Goal: Task Accomplishment & Management: Use online tool/utility

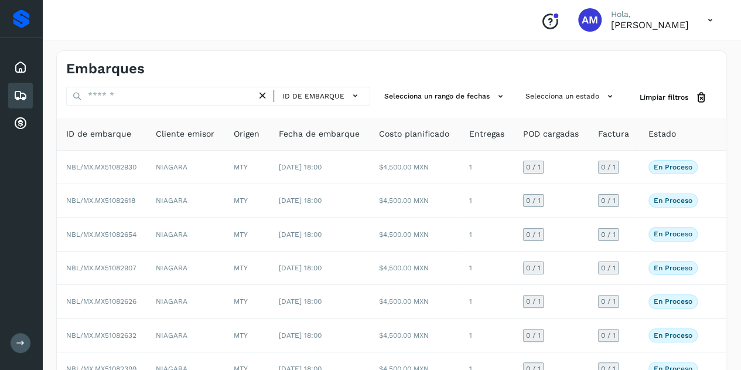
click at [23, 96] on icon at bounding box center [20, 95] width 14 height 14
click at [26, 122] on icon at bounding box center [20, 124] width 14 height 14
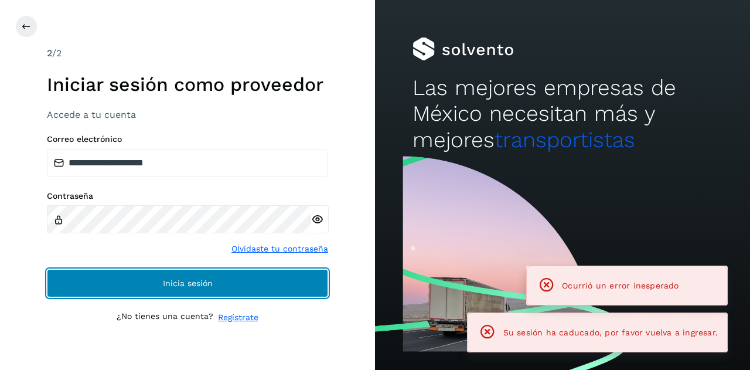
click at [151, 284] on button "Inicia sesión" at bounding box center [187, 283] width 281 height 28
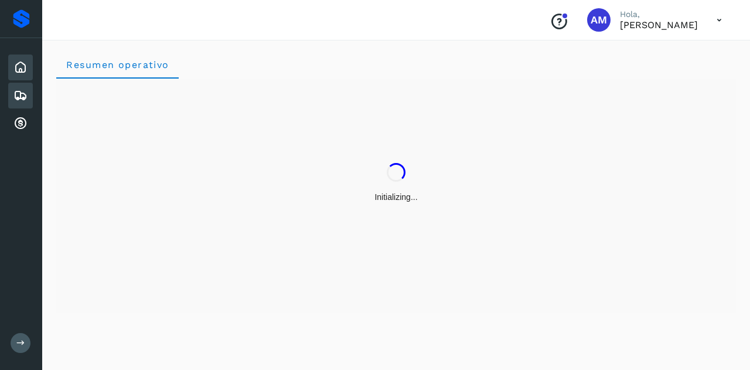
click at [28, 101] on div "Embarques" at bounding box center [20, 96] width 25 height 26
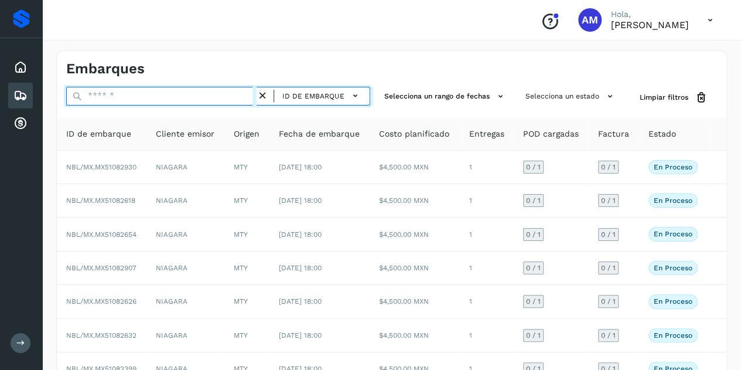
click at [122, 100] on input "text" at bounding box center [161, 96] width 190 height 19
paste input "**********"
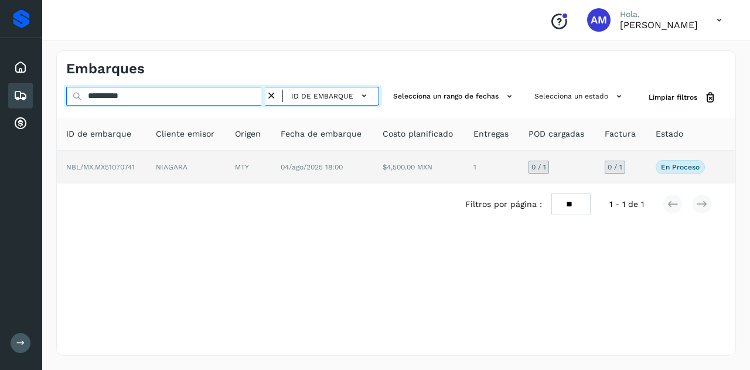
type input "**********"
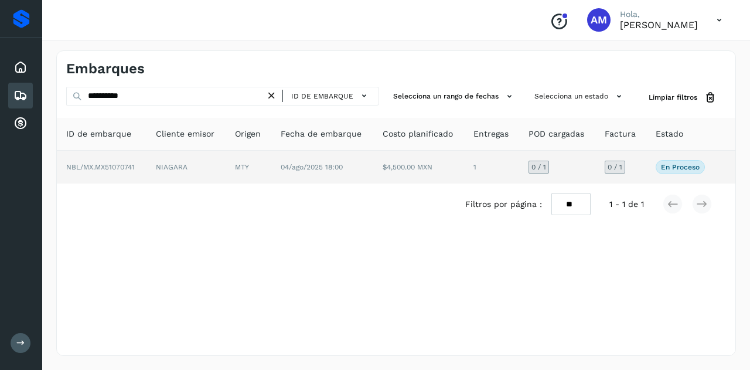
click at [161, 168] on td "NIAGARA" at bounding box center [185, 167] width 79 height 33
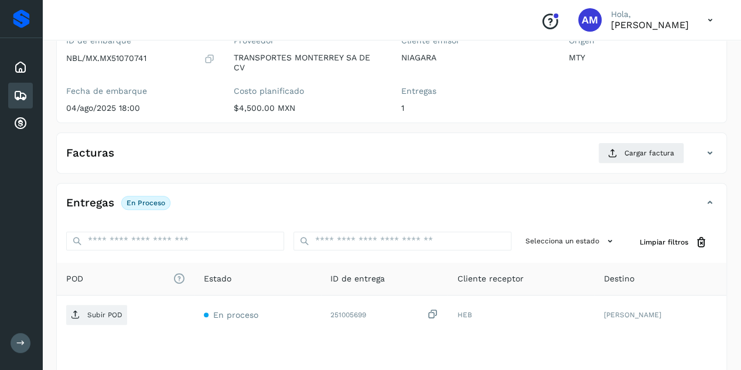
scroll to position [176, 0]
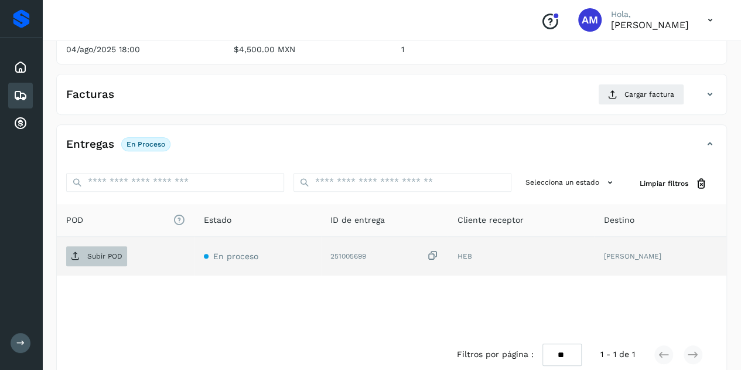
click at [99, 252] on p "Subir POD" at bounding box center [104, 256] width 35 height 8
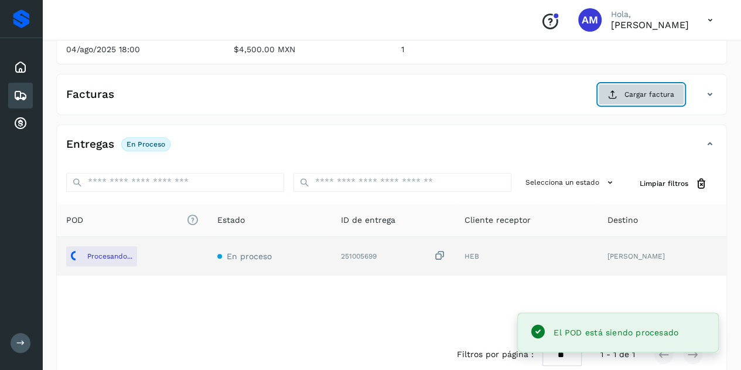
click at [661, 91] on span "Cargar factura" at bounding box center [649, 94] width 50 height 11
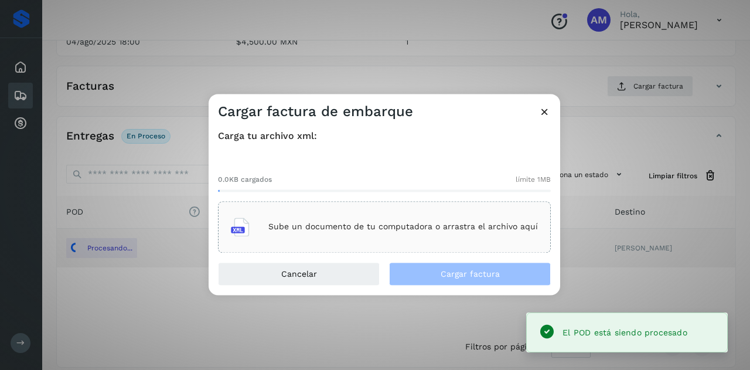
click at [429, 210] on div "Sube un documento de tu computadora o arrastra el archivo aquí" at bounding box center [384, 227] width 333 height 52
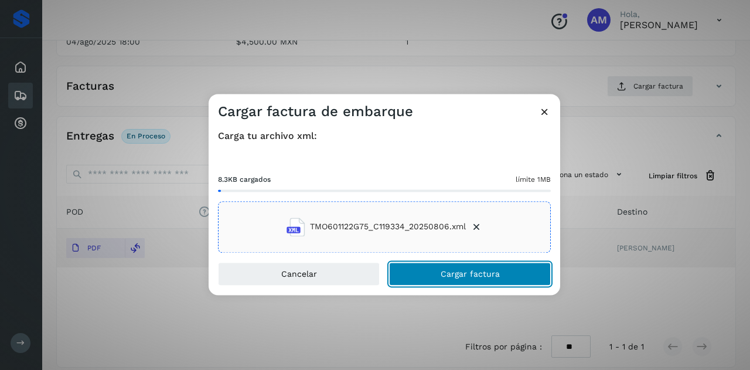
click at [497, 275] on span "Cargar factura" at bounding box center [469, 273] width 59 height 8
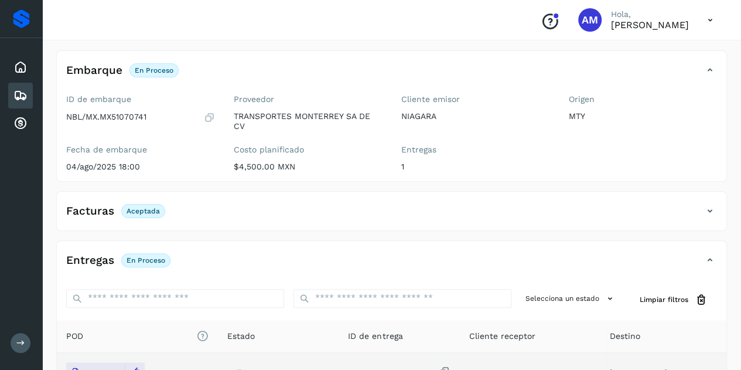
scroll to position [0, 0]
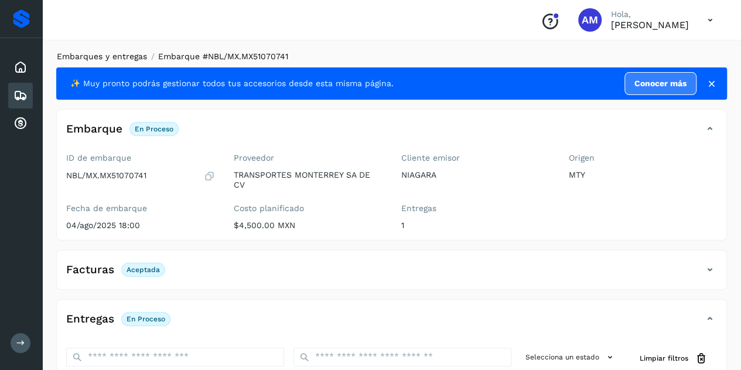
click at [121, 56] on link "Embarques y entregas" at bounding box center [102, 56] width 90 height 9
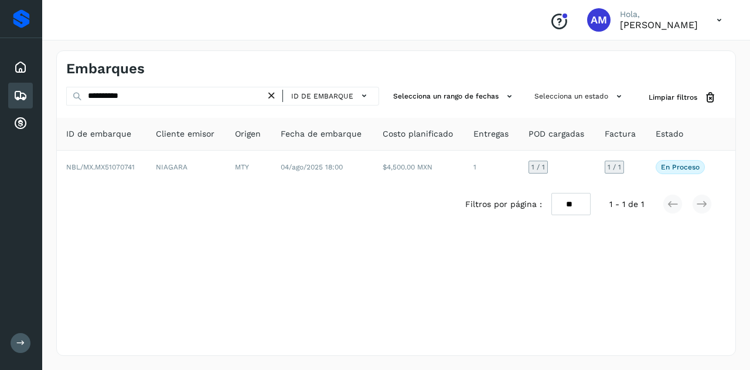
drag, startPoint x: 274, startPoint y: 94, endPoint x: 245, endPoint y: 92, distance: 28.8
click at [274, 94] on icon at bounding box center [271, 96] width 12 height 12
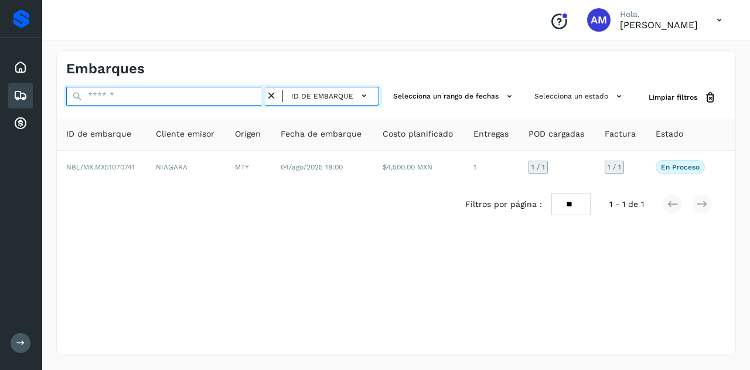
click at [245, 92] on input "text" at bounding box center [165, 96] width 199 height 19
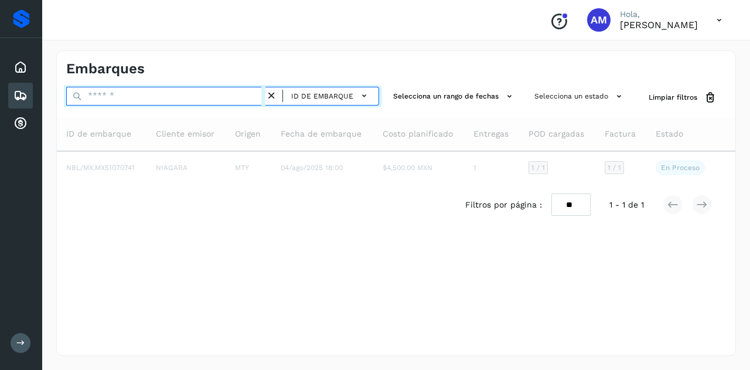
paste input "**********"
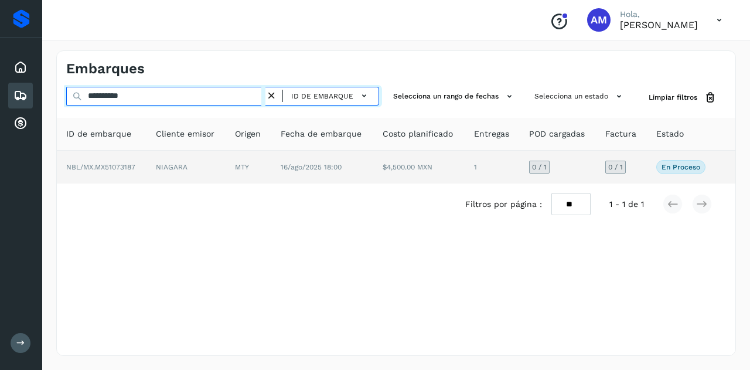
type input "**********"
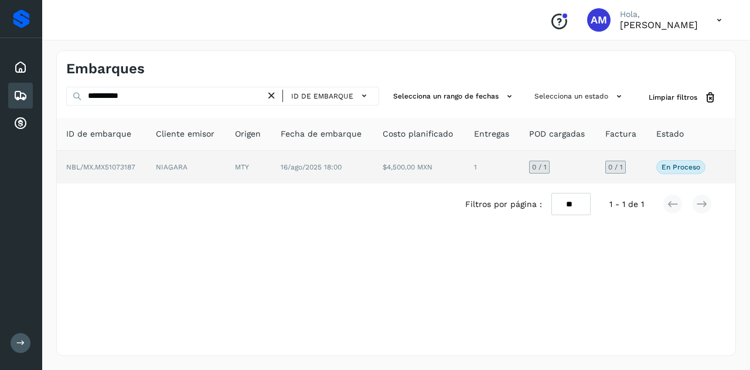
click at [250, 166] on td "MTY" at bounding box center [249, 167] width 46 height 33
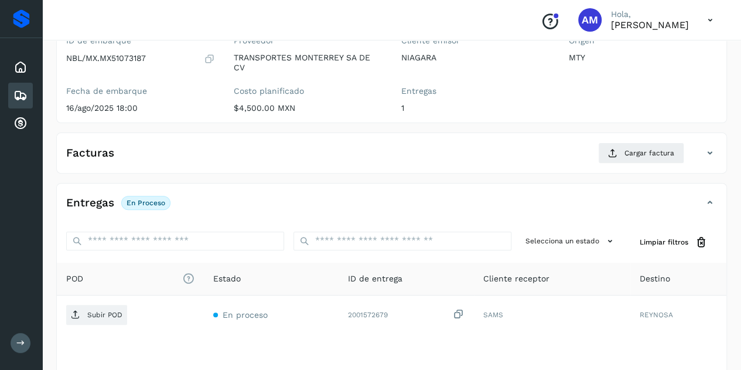
scroll to position [176, 0]
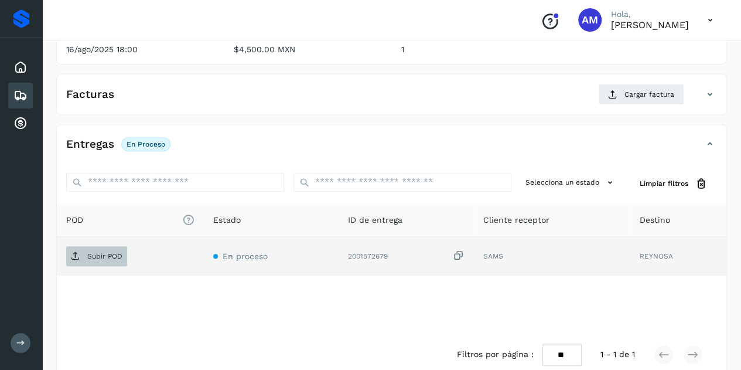
click at [100, 255] on p "Subir POD" at bounding box center [104, 256] width 35 height 8
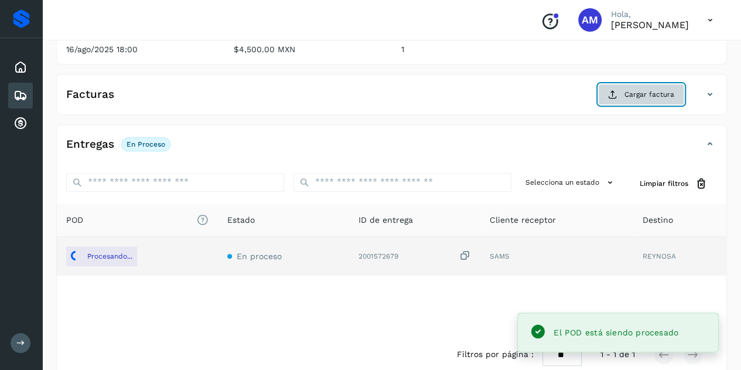
click at [627, 98] on span "Cargar factura" at bounding box center [649, 94] width 50 height 11
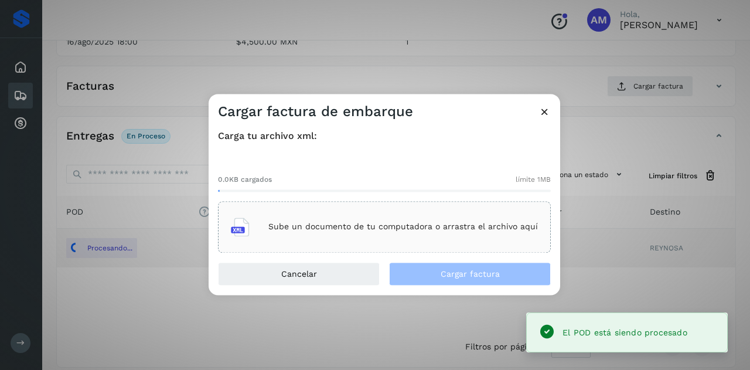
click at [407, 222] on p "Sube un documento de tu computadora o arrastra el archivo aquí" at bounding box center [402, 227] width 269 height 10
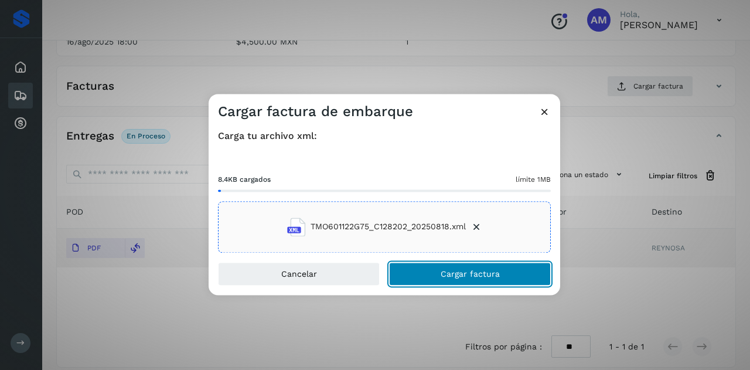
click at [455, 278] on button "Cargar factura" at bounding box center [470, 273] width 162 height 23
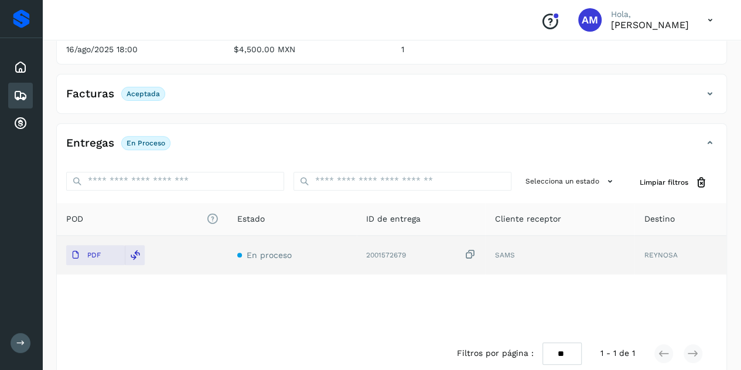
scroll to position [0, 0]
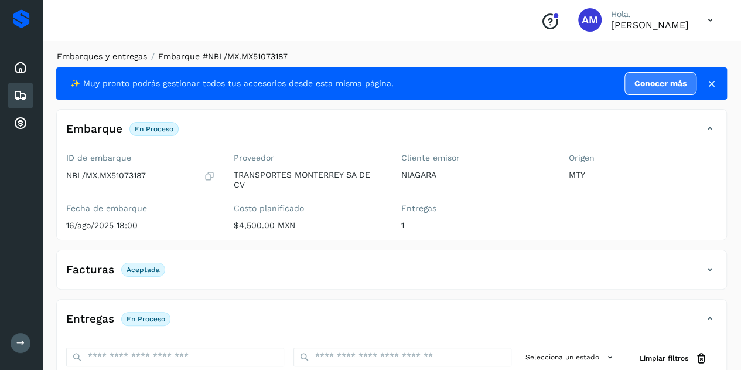
click at [125, 53] on link "Embarques y entregas" at bounding box center [102, 56] width 90 height 9
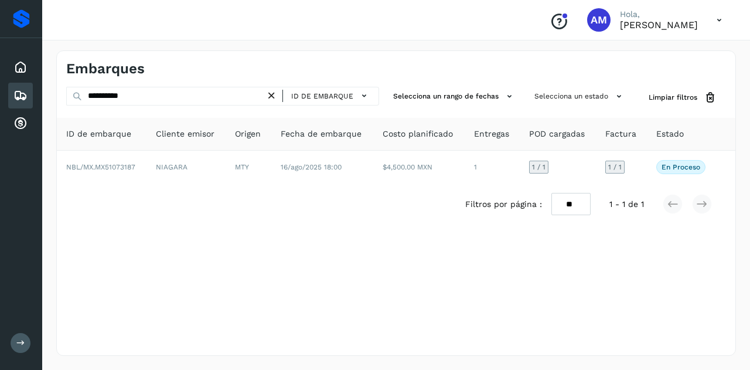
click at [272, 95] on icon at bounding box center [271, 96] width 12 height 12
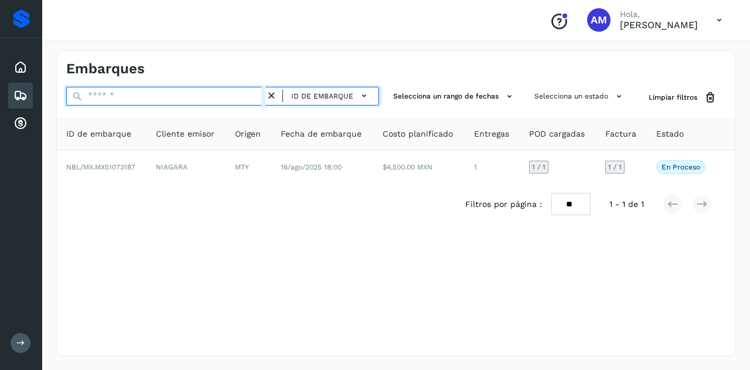
click at [247, 95] on input "text" at bounding box center [165, 96] width 199 height 19
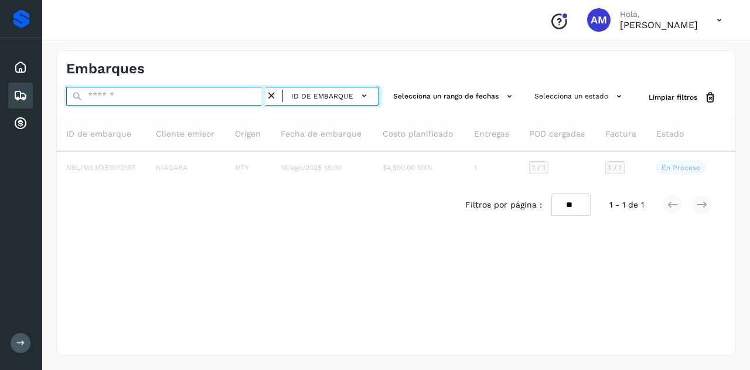
paste input "**********"
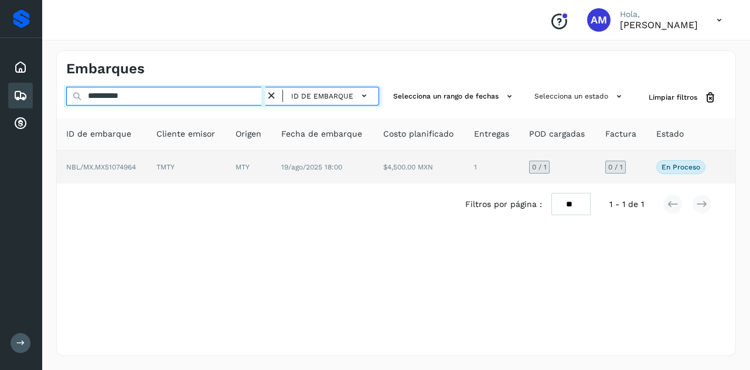
type input "**********"
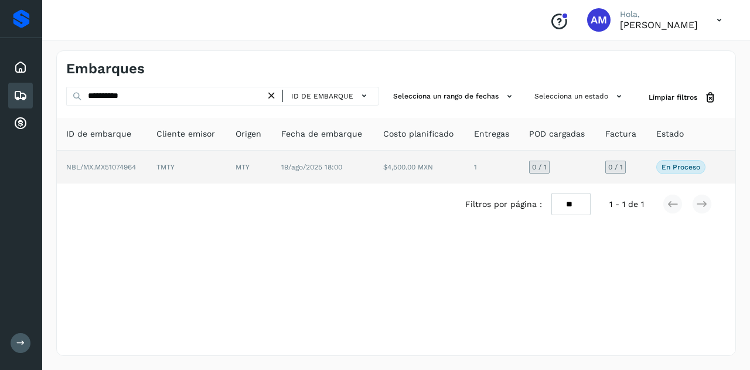
click at [189, 163] on td "TMTY" at bounding box center [186, 167] width 79 height 33
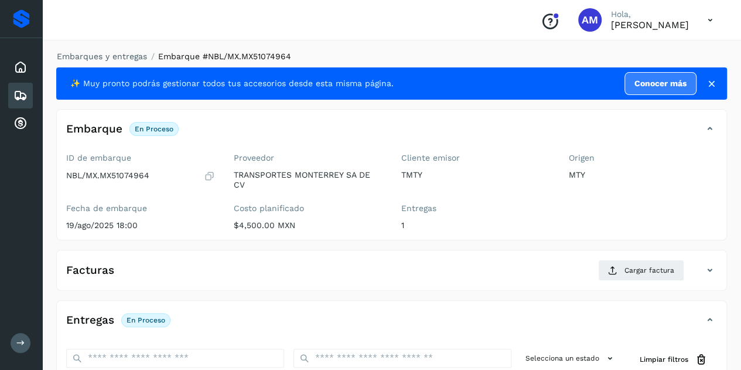
scroll to position [176, 0]
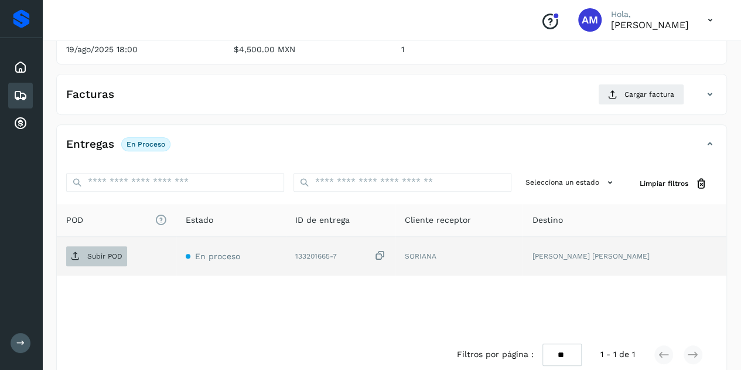
click at [109, 252] on p "Subir POD" at bounding box center [104, 256] width 35 height 8
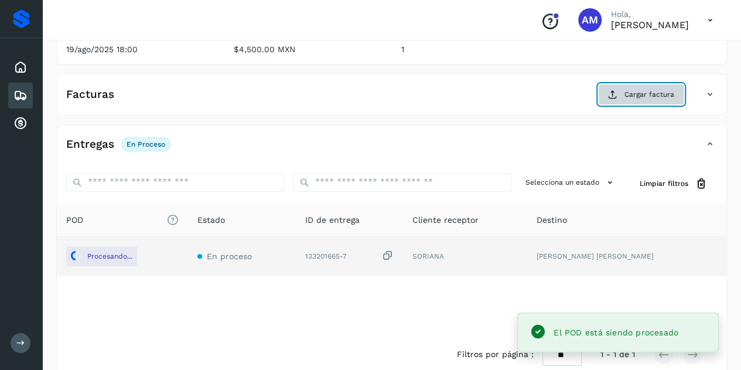
click at [647, 97] on span "Cargar factura" at bounding box center [649, 94] width 50 height 11
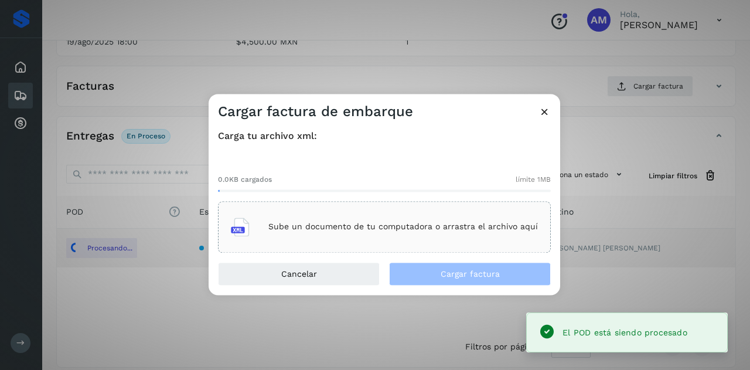
click at [444, 224] on p "Sube un documento de tu computadora o arrastra el archivo aquí" at bounding box center [402, 227] width 269 height 10
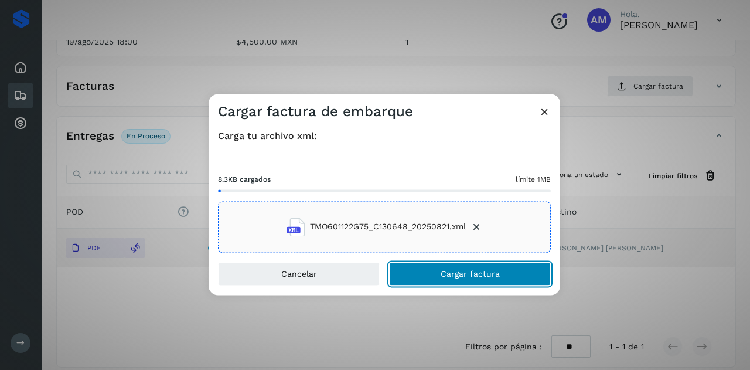
click at [449, 272] on span "Cargar factura" at bounding box center [469, 273] width 59 height 8
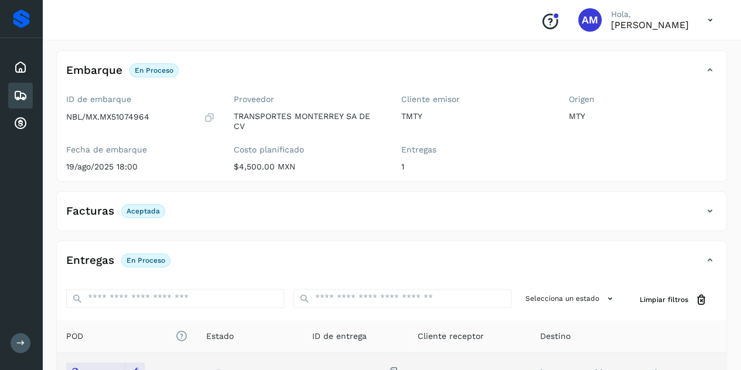
scroll to position [0, 0]
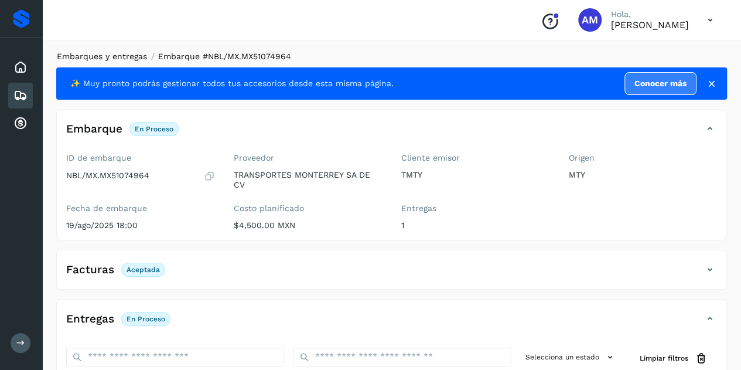
click at [124, 56] on link "Embarques y entregas" at bounding box center [102, 56] width 90 height 9
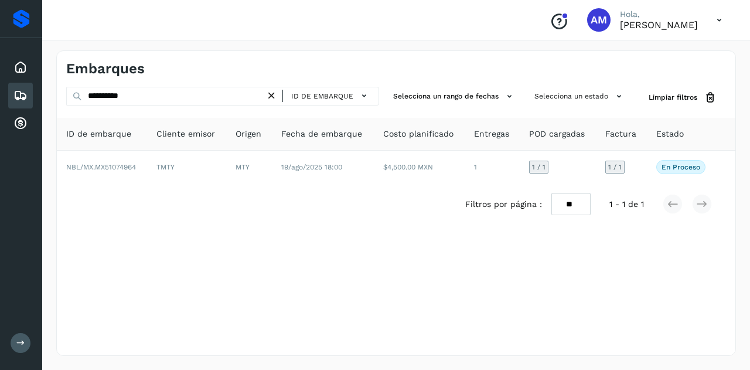
drag, startPoint x: 273, startPoint y: 95, endPoint x: 204, endPoint y: 97, distance: 69.1
click at [267, 95] on div "**********" at bounding box center [222, 96] width 313 height 19
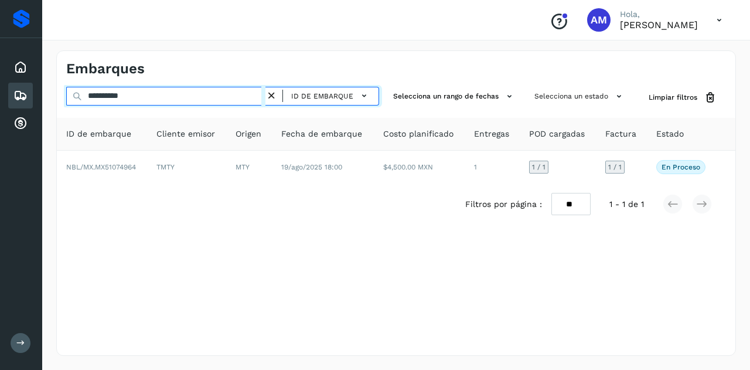
click at [204, 97] on input "**********" at bounding box center [165, 96] width 199 height 19
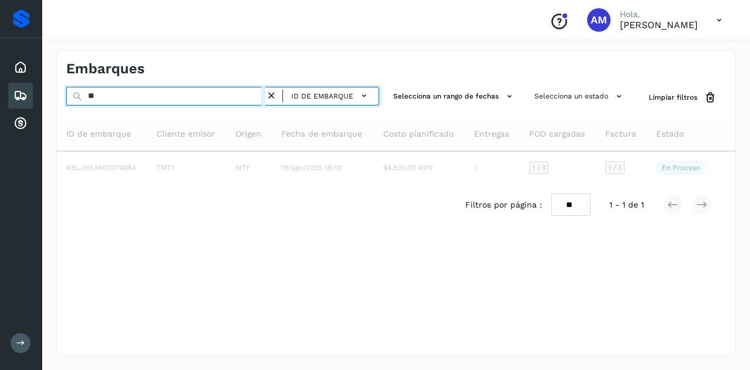
type input "*"
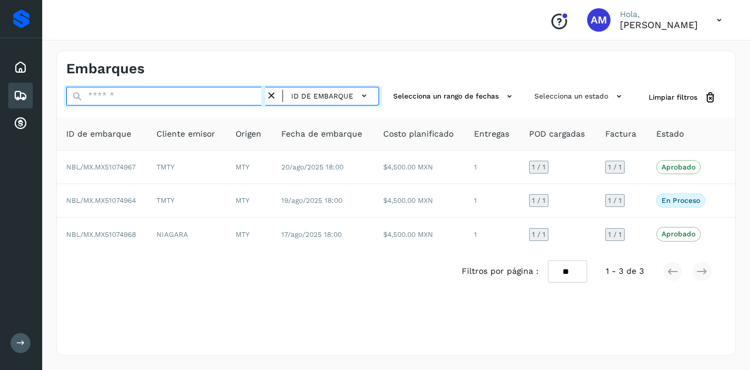
paste input "**********"
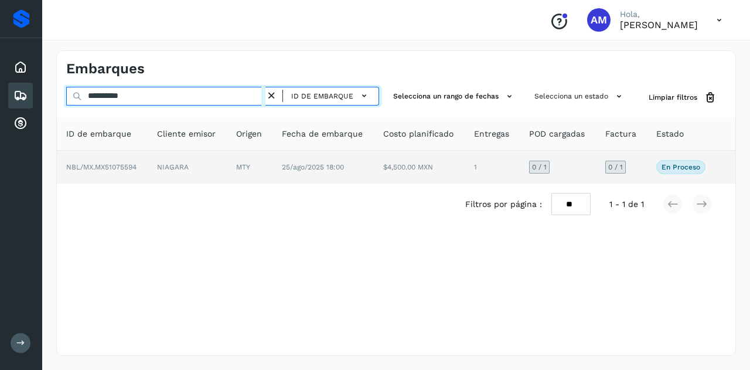
type input "**********"
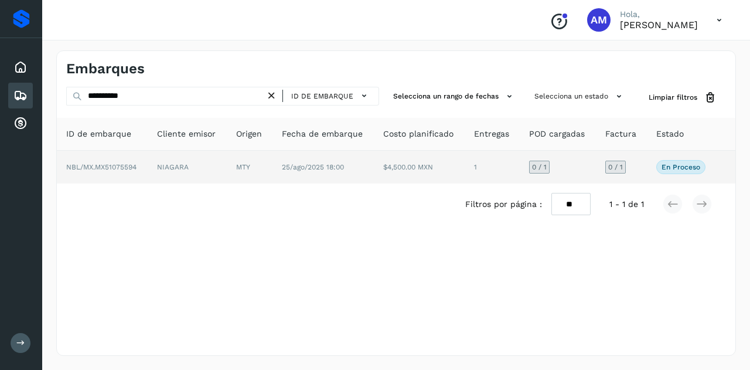
click at [225, 162] on td "NIAGARA" at bounding box center [187, 167] width 79 height 33
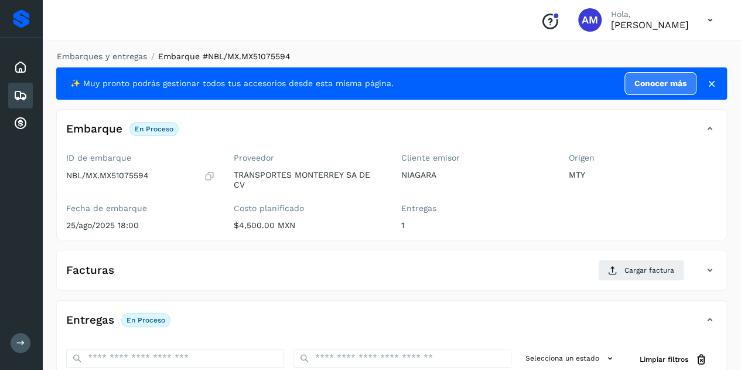
scroll to position [117, 0]
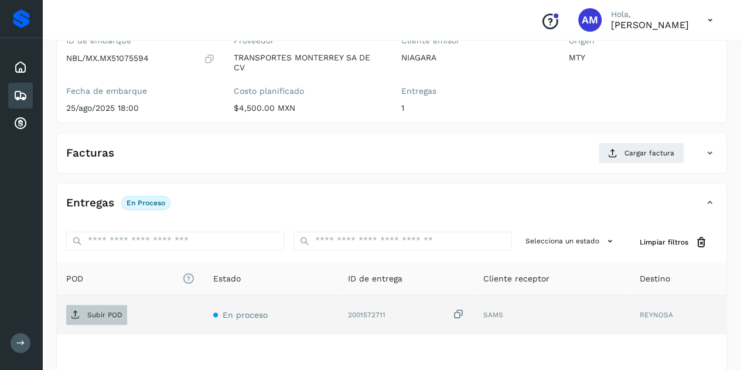
click at [121, 311] on p "Subir POD" at bounding box center [104, 314] width 35 height 8
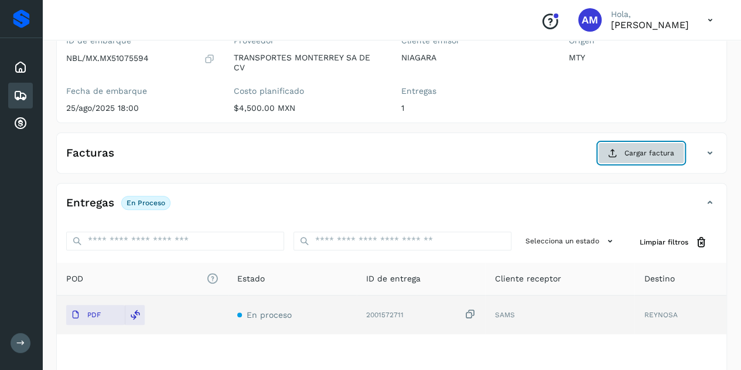
click at [645, 142] on button "Cargar factura" at bounding box center [641, 152] width 86 height 21
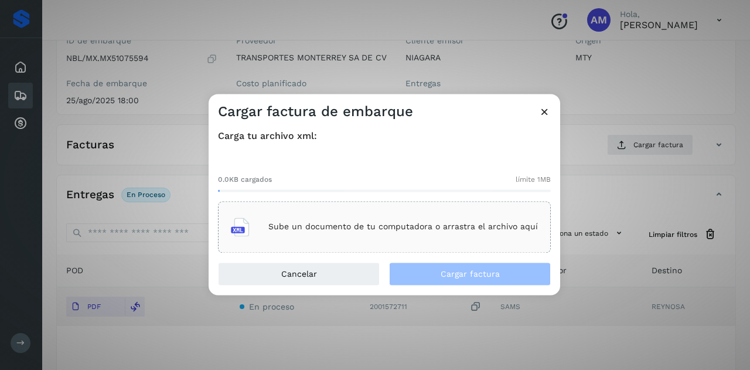
click at [422, 235] on div "Sube un documento de tu computadora o arrastra el archivo aquí" at bounding box center [384, 227] width 307 height 32
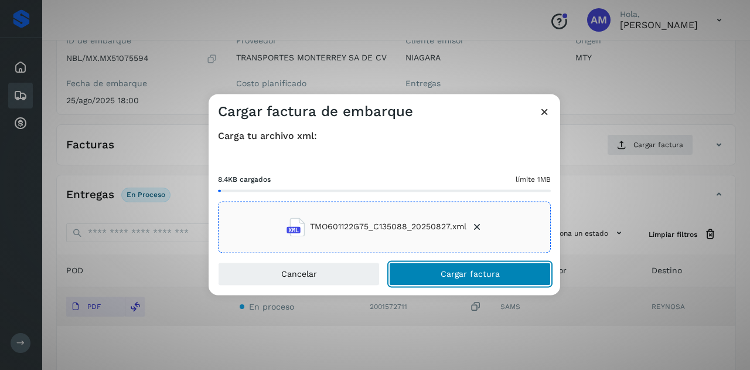
click at [422, 269] on button "Cargar factura" at bounding box center [470, 273] width 162 height 23
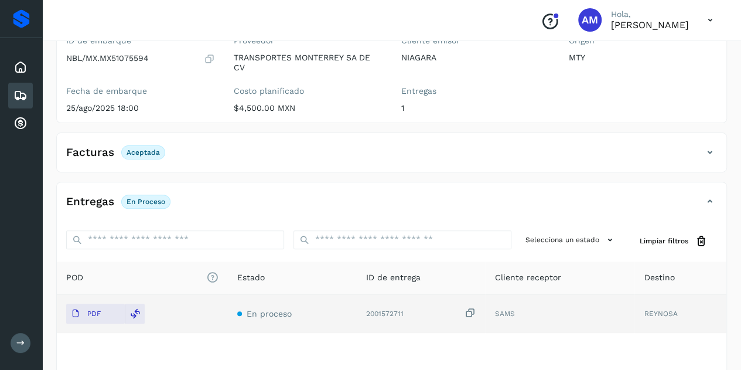
scroll to position [0, 0]
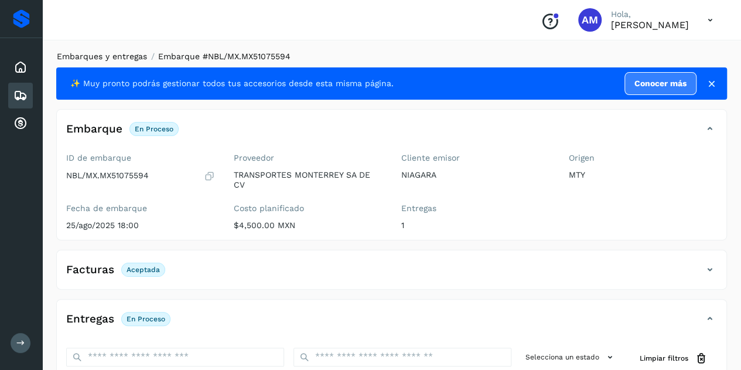
click at [136, 53] on link "Embarques y entregas" at bounding box center [102, 56] width 90 height 9
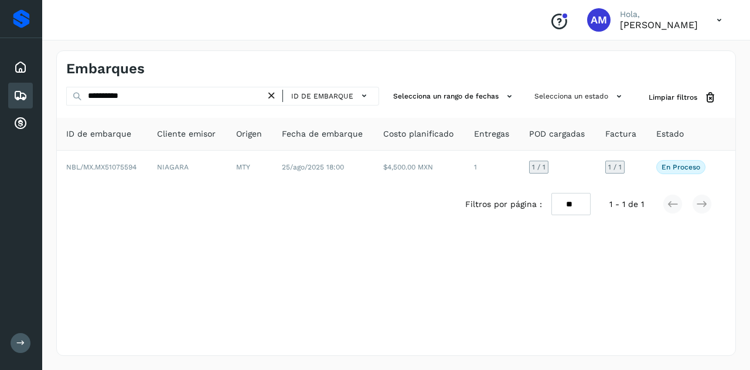
drag, startPoint x: 273, startPoint y: 95, endPoint x: 224, endPoint y: 95, distance: 49.2
click at [272, 96] on icon at bounding box center [271, 96] width 12 height 12
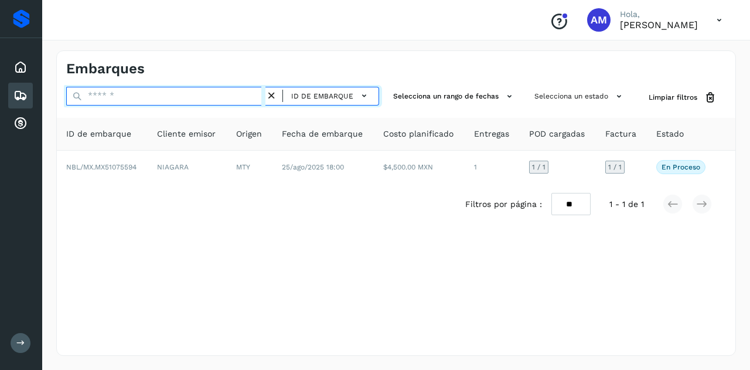
click at [224, 95] on input "text" at bounding box center [165, 96] width 199 height 19
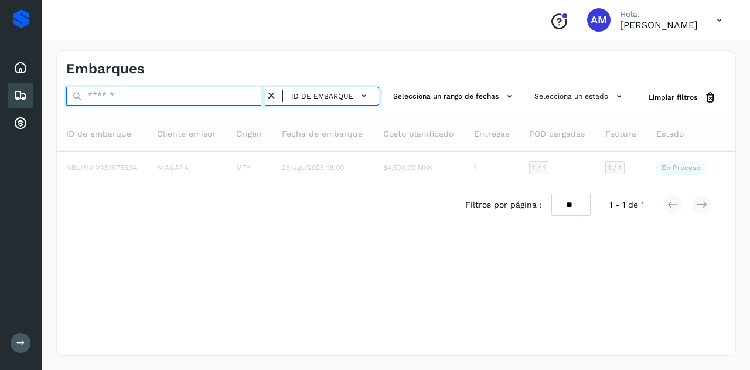
paste input "**********"
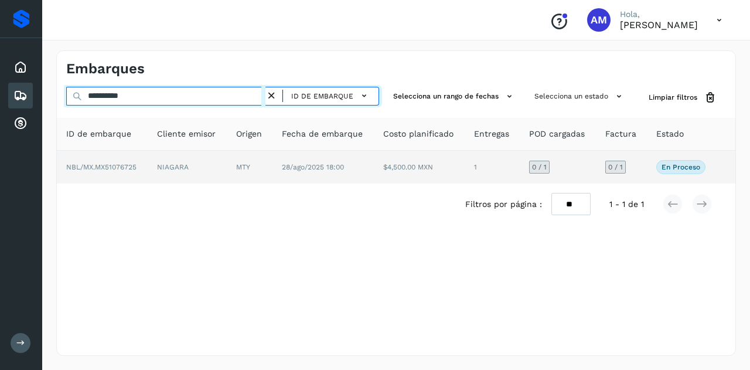
type input "**********"
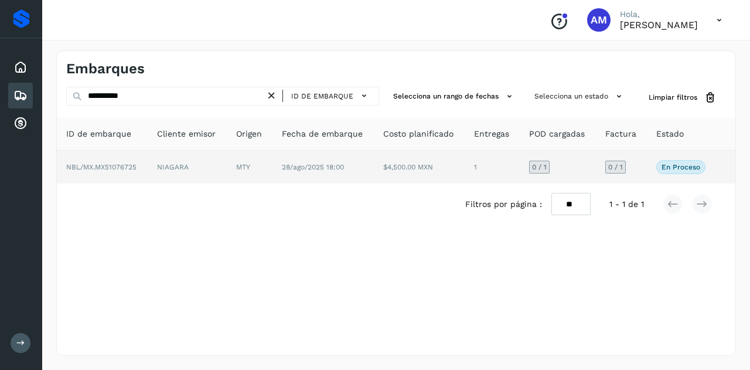
click at [218, 153] on td "NIAGARA" at bounding box center [187, 167] width 79 height 33
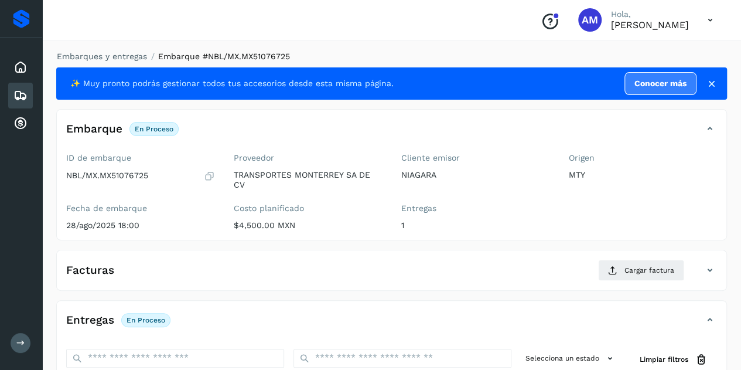
scroll to position [176, 0]
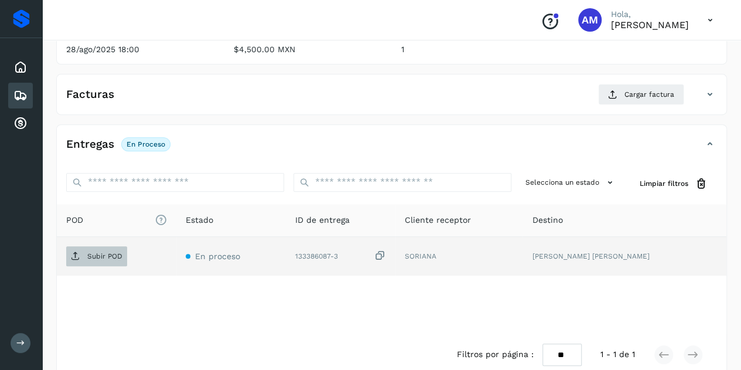
click at [108, 252] on p "Subir POD" at bounding box center [104, 256] width 35 height 8
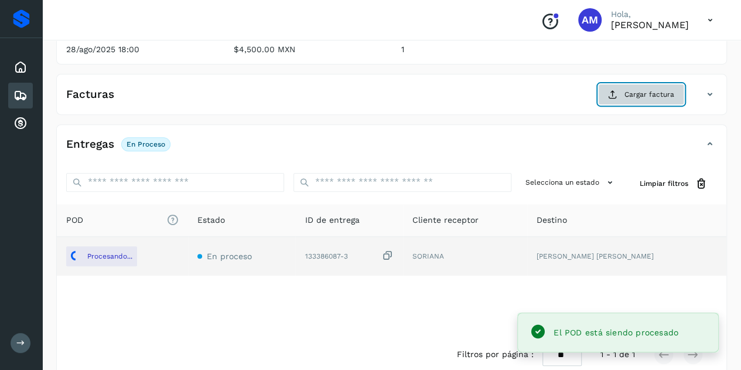
click at [610, 95] on icon at bounding box center [612, 94] width 9 height 9
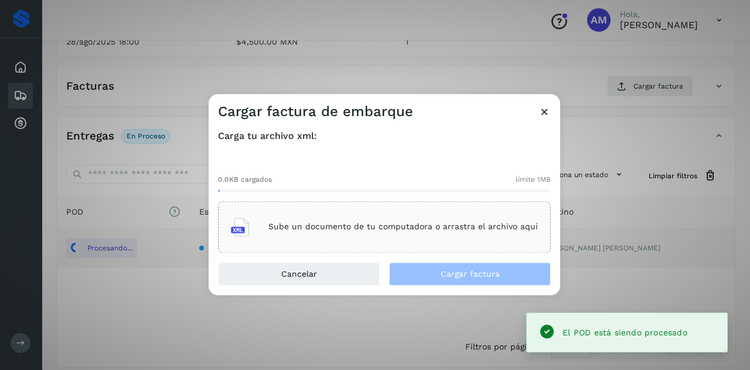
click at [454, 226] on p "Sube un documento de tu computadora o arrastra el archivo aquí" at bounding box center [402, 227] width 269 height 10
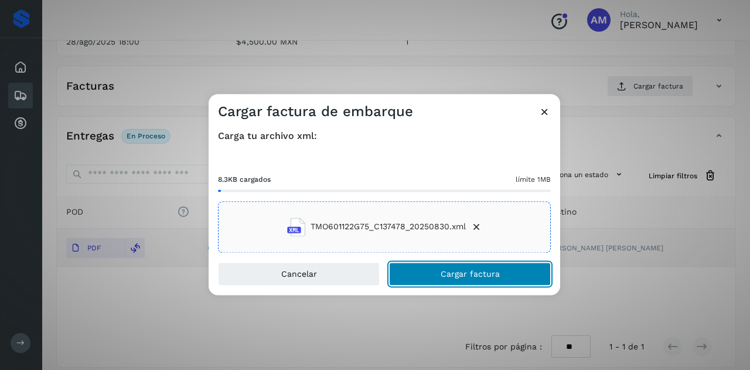
drag, startPoint x: 428, startPoint y: 275, endPoint x: 244, endPoint y: 310, distance: 187.4
click at [428, 275] on button "Cargar factura" at bounding box center [470, 273] width 162 height 23
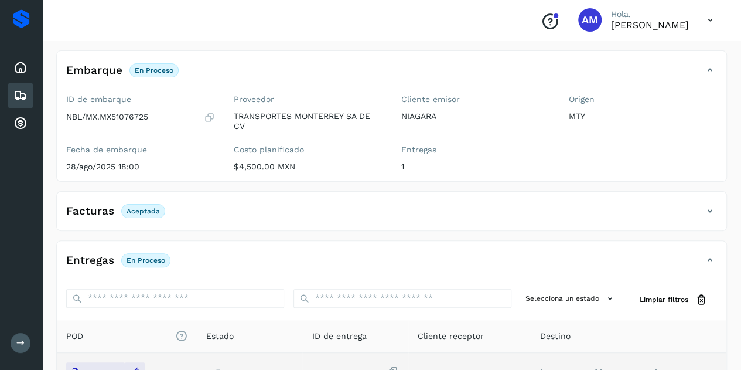
scroll to position [0, 0]
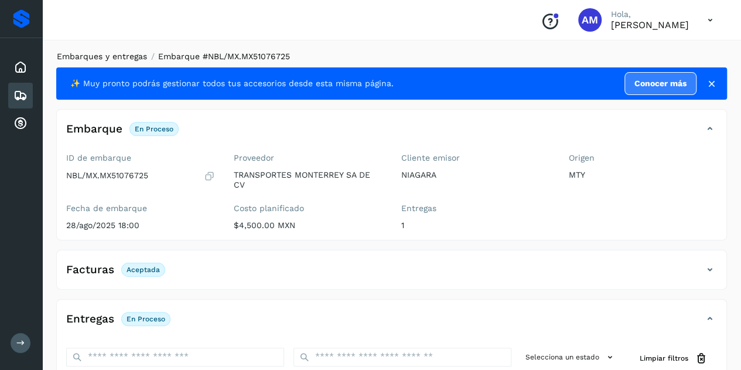
click at [88, 56] on link "Embarques y entregas" at bounding box center [102, 56] width 90 height 9
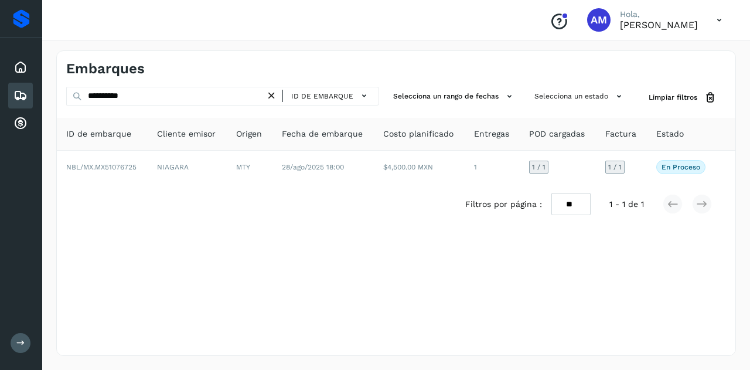
click at [274, 96] on icon at bounding box center [271, 96] width 12 height 12
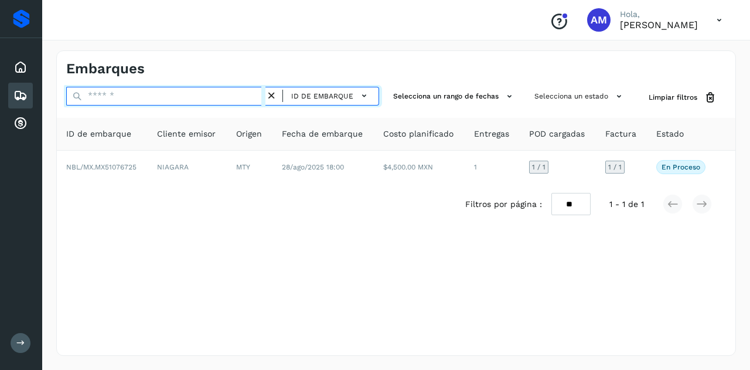
click at [234, 95] on input "text" at bounding box center [165, 96] width 199 height 19
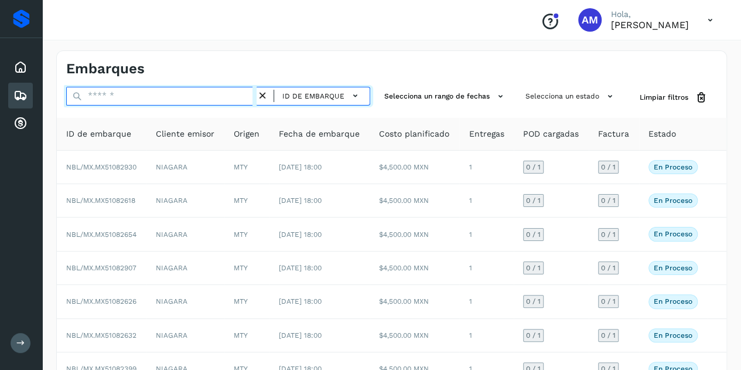
paste input "**********"
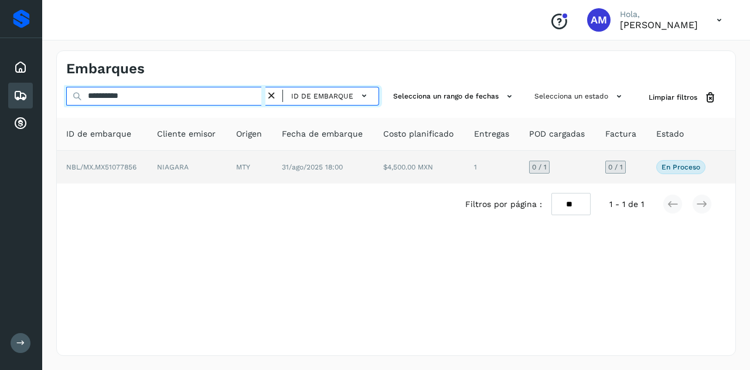
type input "**********"
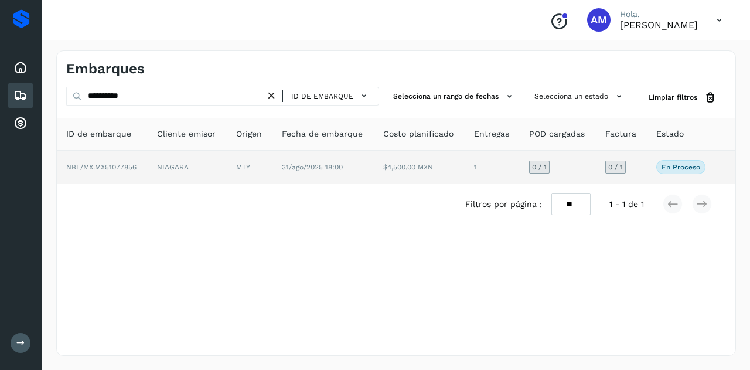
click at [194, 158] on td "NIAGARA" at bounding box center [187, 167] width 79 height 33
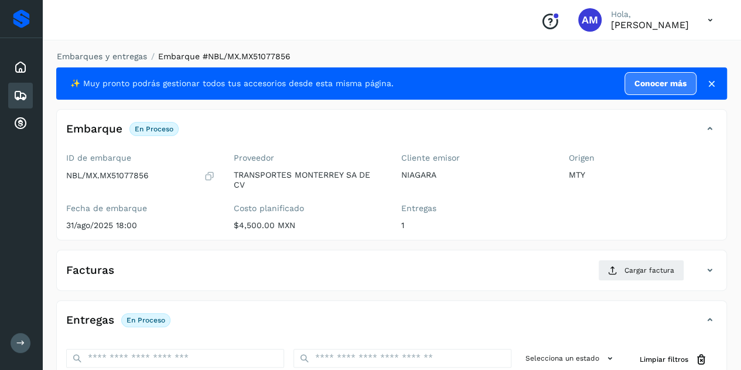
scroll to position [176, 0]
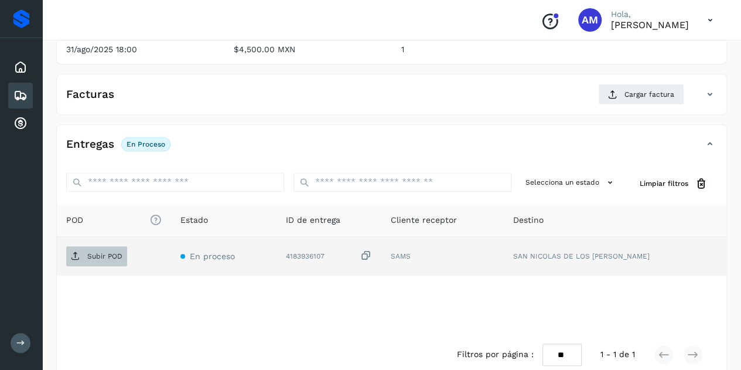
click at [98, 252] on p "Subir POD" at bounding box center [104, 256] width 35 height 8
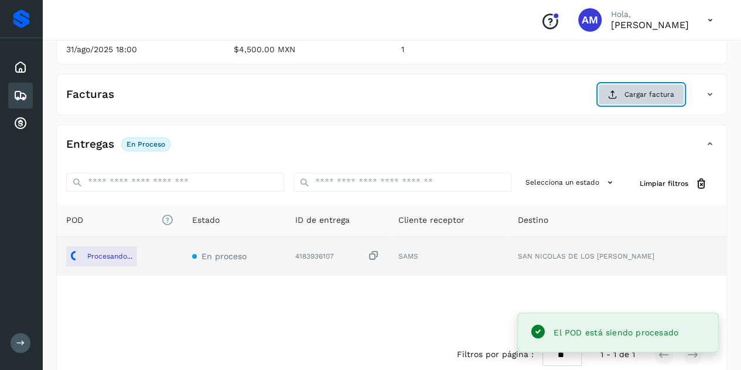
click at [617, 93] on icon at bounding box center [612, 94] width 9 height 9
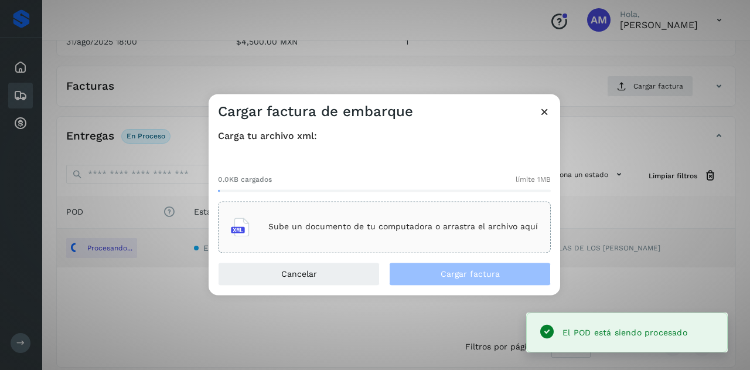
click at [464, 211] on div "Sube un documento de tu computadora o arrastra el archivo aquí" at bounding box center [384, 227] width 307 height 32
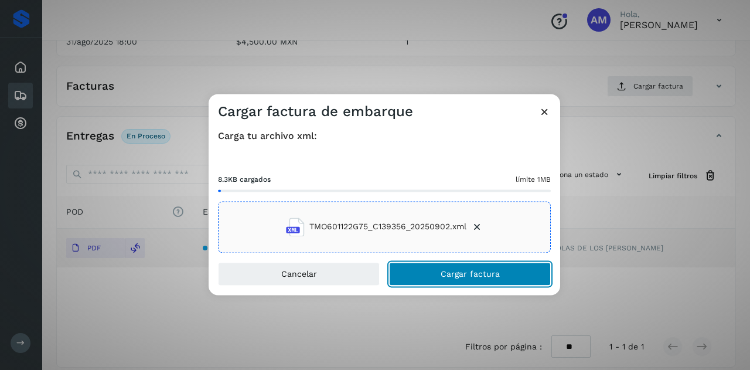
click at [435, 273] on button "Cargar factura" at bounding box center [470, 273] width 162 height 23
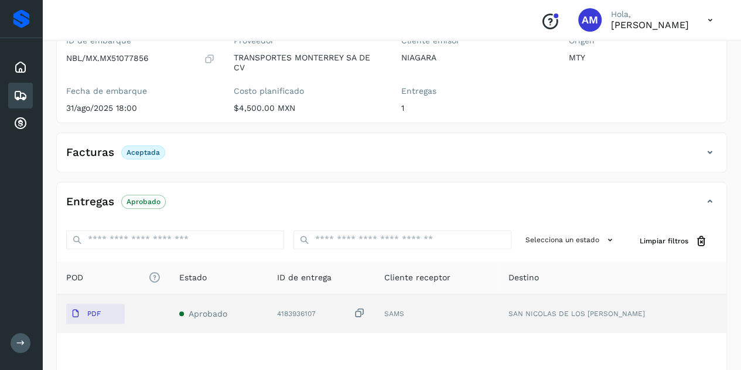
scroll to position [0, 0]
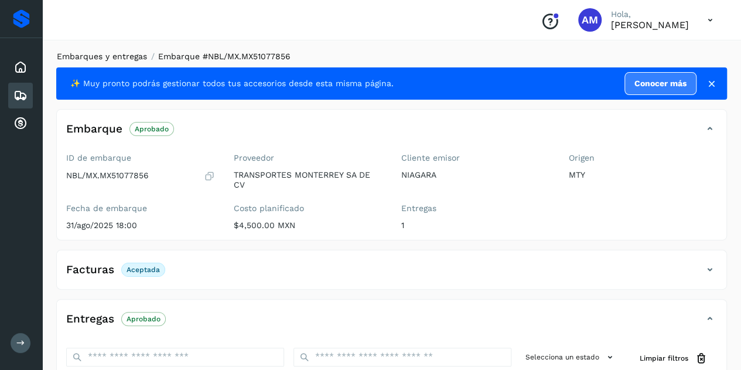
click at [119, 55] on link "Embarques y entregas" at bounding box center [102, 56] width 90 height 9
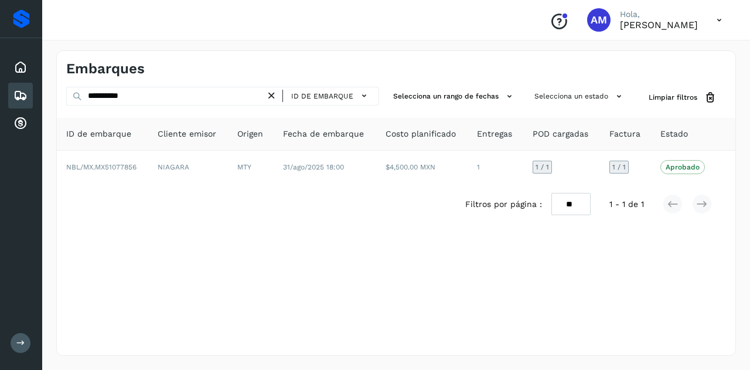
click at [272, 93] on icon at bounding box center [271, 96] width 12 height 12
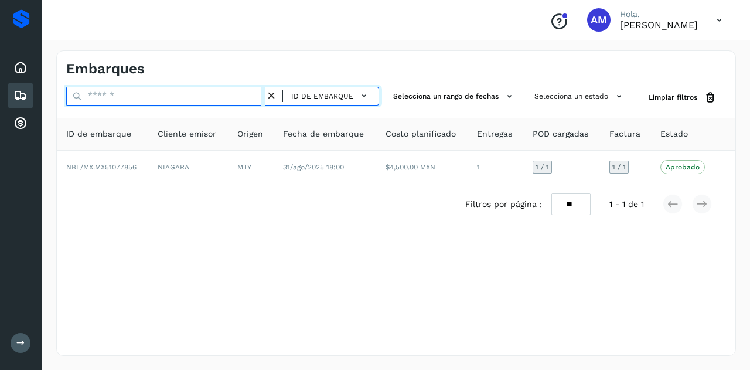
click at [232, 97] on input "text" at bounding box center [165, 96] width 199 height 19
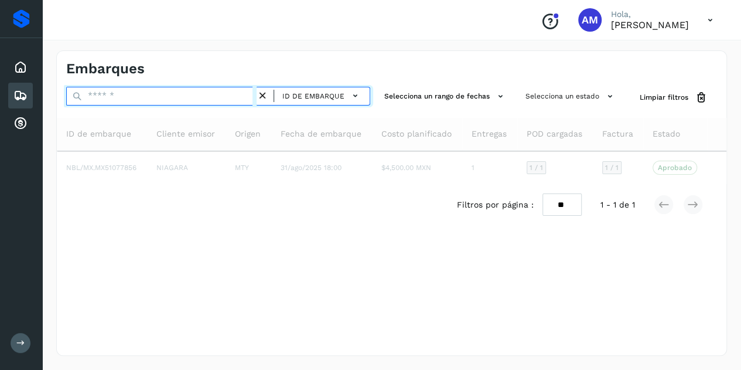
paste input "**********"
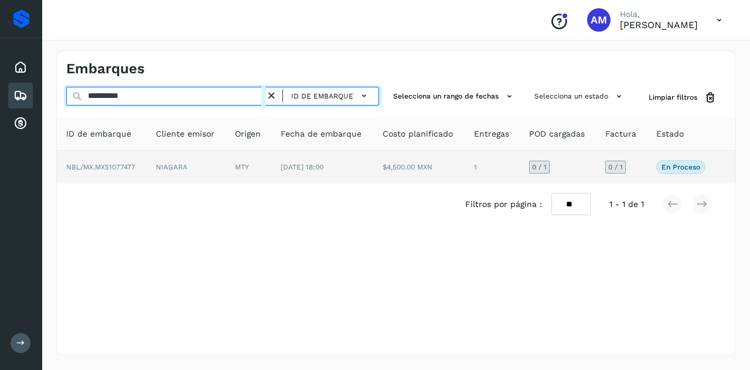
type input "**********"
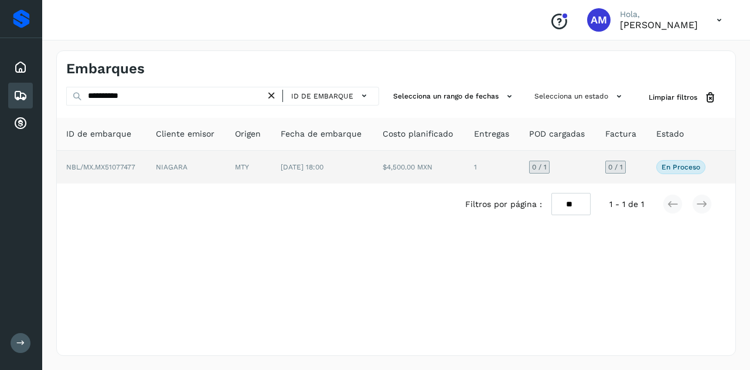
click at [259, 172] on td "MTY" at bounding box center [249, 167] width 46 height 33
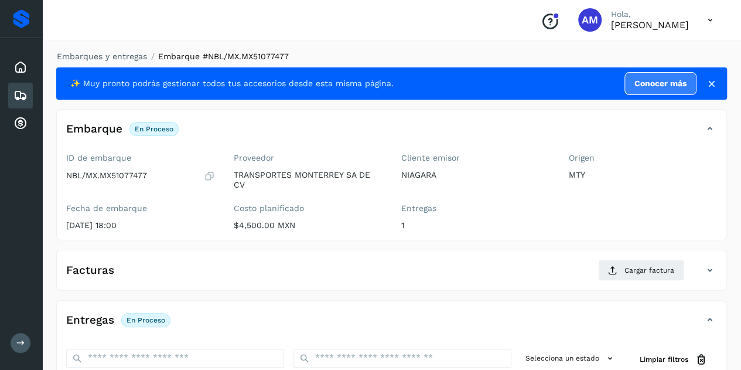
scroll to position [117, 0]
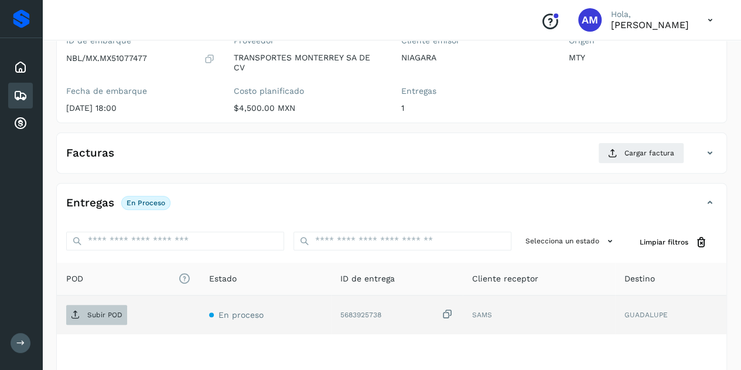
click at [94, 313] on p "Subir POD" at bounding box center [104, 314] width 35 height 8
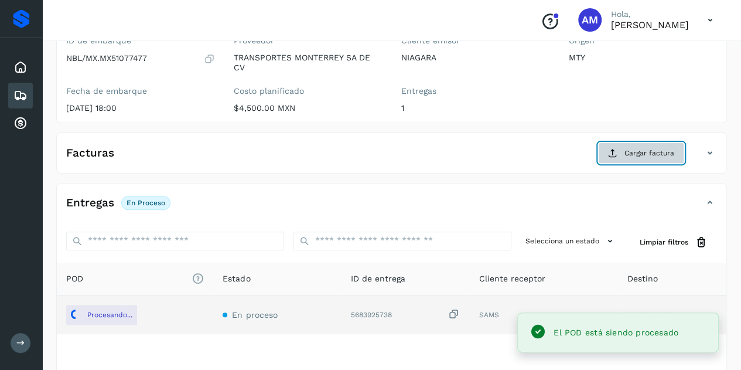
click at [640, 153] on span "Cargar factura" at bounding box center [649, 153] width 50 height 11
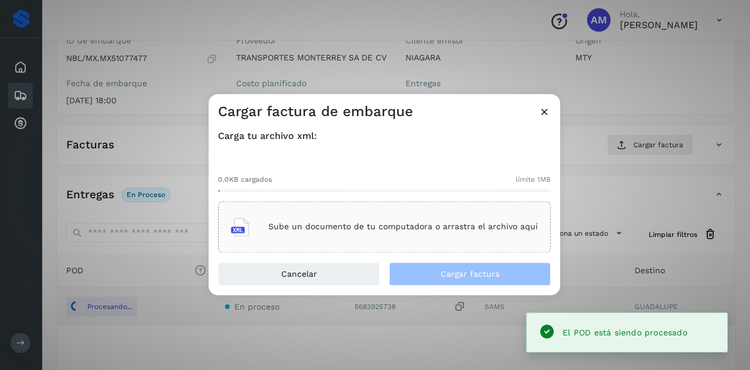
click at [430, 234] on div "Sube un documento de tu computadora o arrastra el archivo aquí" at bounding box center [384, 227] width 307 height 32
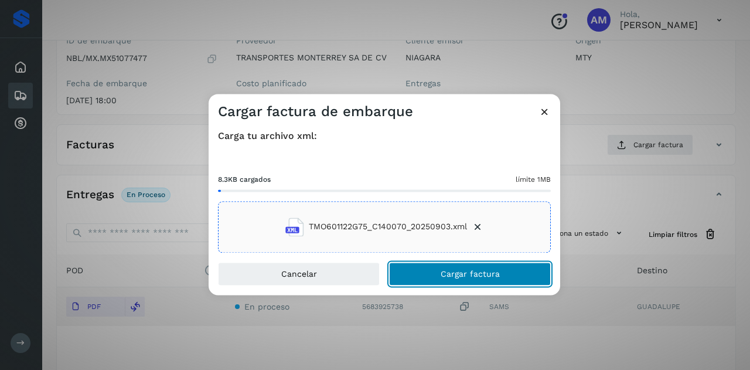
click at [444, 271] on span "Cargar factura" at bounding box center [469, 273] width 59 height 8
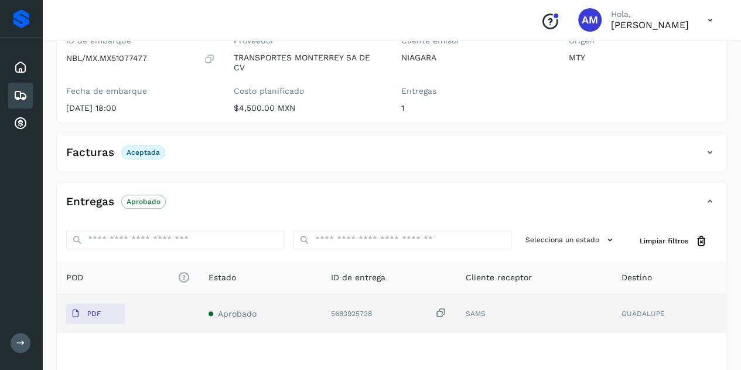
scroll to position [0, 0]
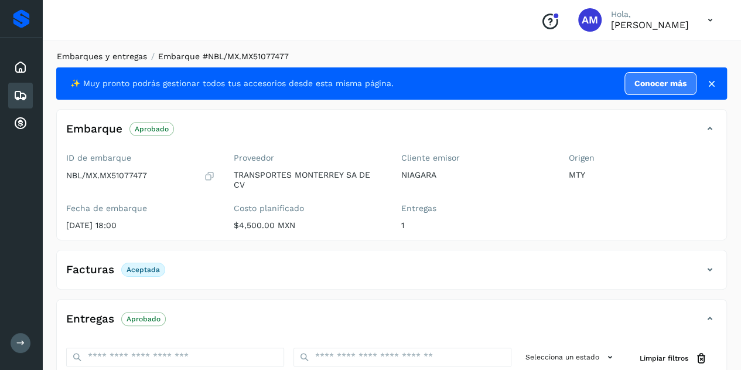
click at [90, 55] on link "Embarques y entregas" at bounding box center [102, 56] width 90 height 9
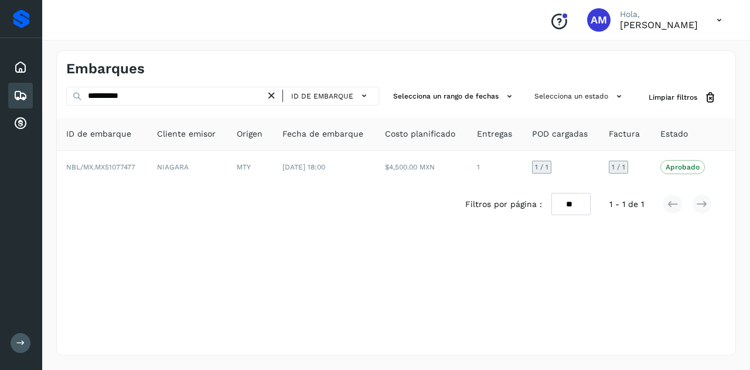
drag, startPoint x: 275, startPoint y: 95, endPoint x: 260, endPoint y: 97, distance: 15.3
click at [274, 95] on icon at bounding box center [271, 96] width 12 height 12
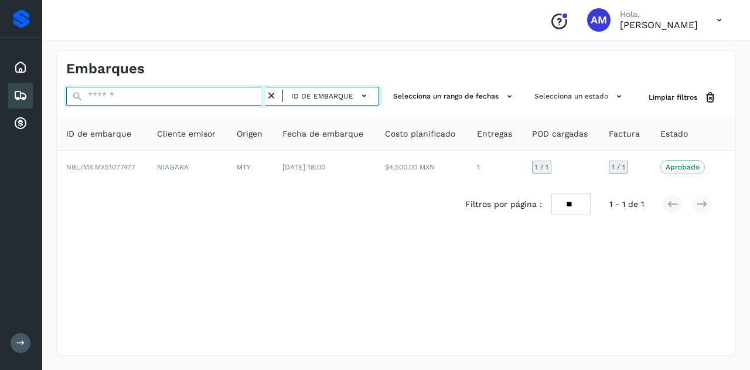
click at [258, 97] on input "text" at bounding box center [165, 96] width 199 height 19
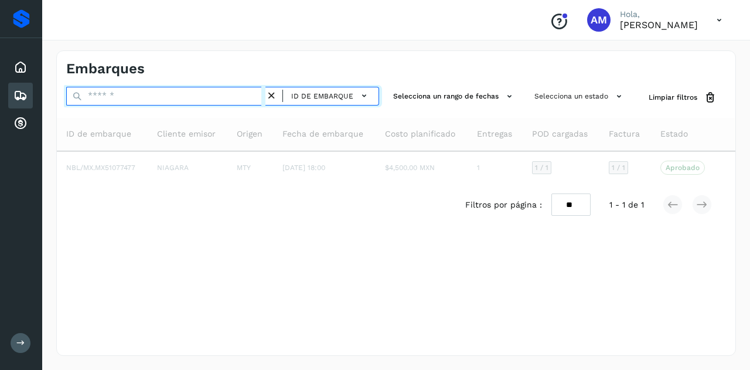
paste input "**********"
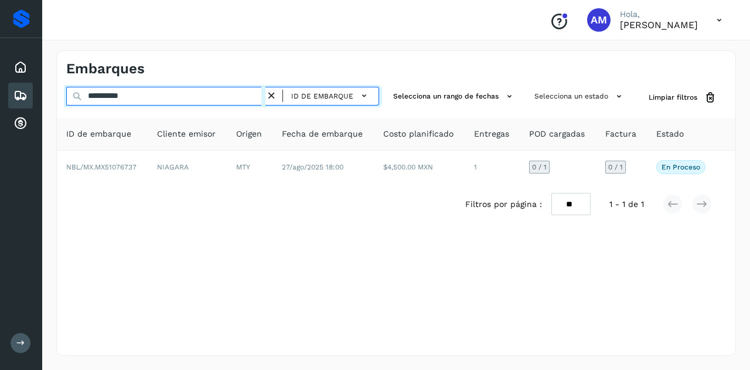
type input "**********"
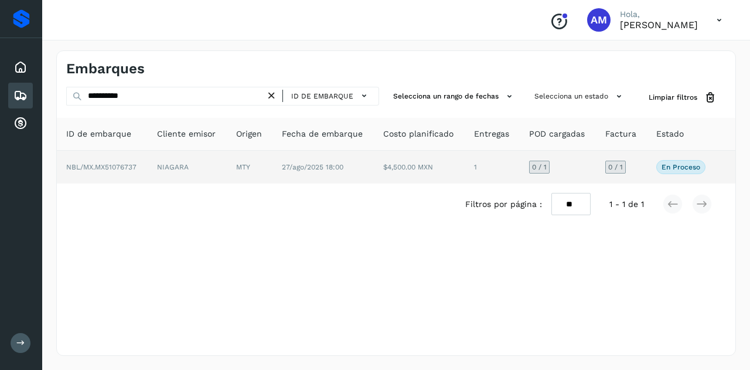
click at [183, 161] on td "NIAGARA" at bounding box center [187, 167] width 79 height 33
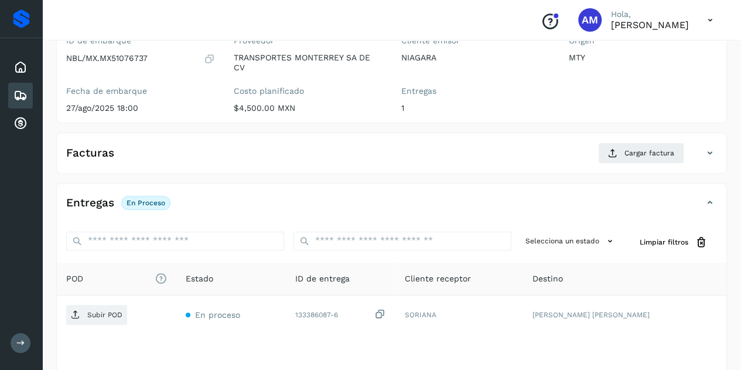
scroll to position [176, 0]
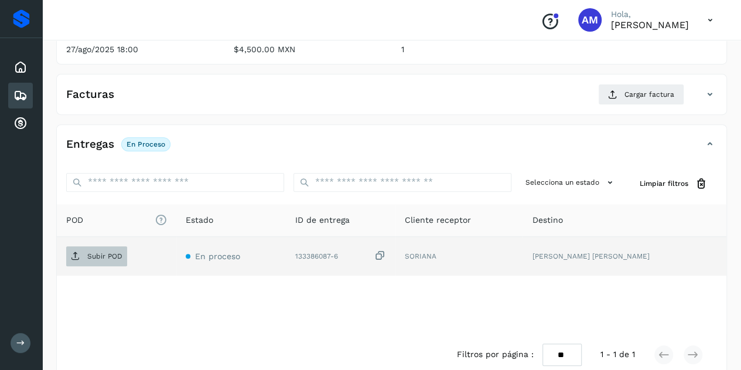
click at [104, 252] on p "Subir POD" at bounding box center [104, 256] width 35 height 8
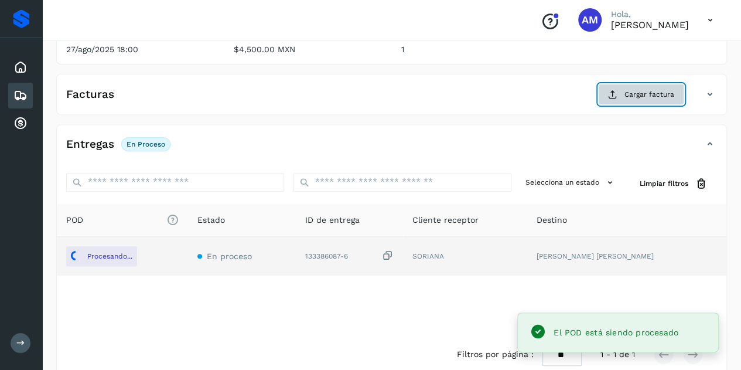
click at [609, 97] on icon at bounding box center [612, 94] width 9 height 9
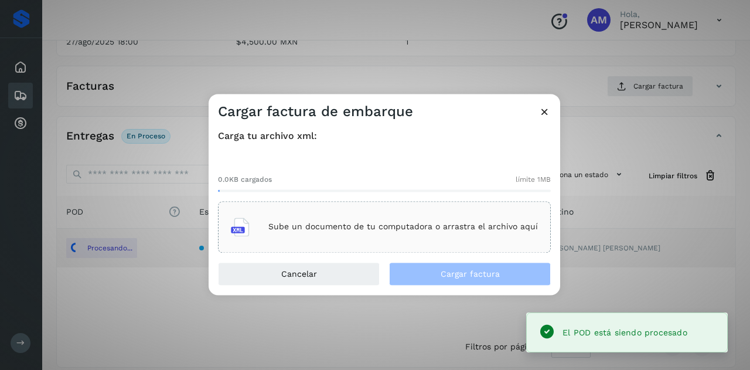
click at [409, 217] on div "Sube un documento de tu computadora o arrastra el archivo aquí" at bounding box center [384, 227] width 307 height 32
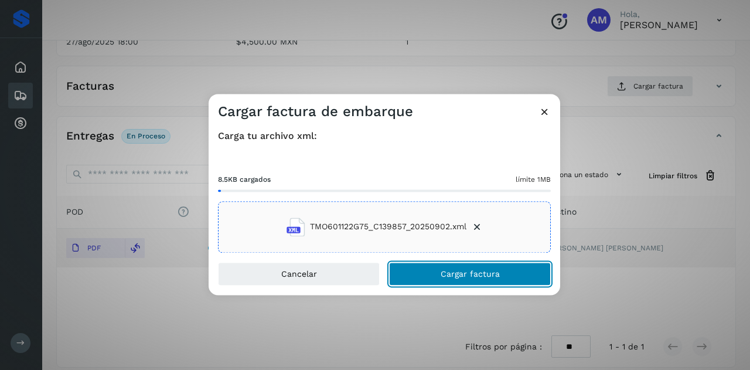
click at [426, 274] on button "Cargar factura" at bounding box center [470, 273] width 162 height 23
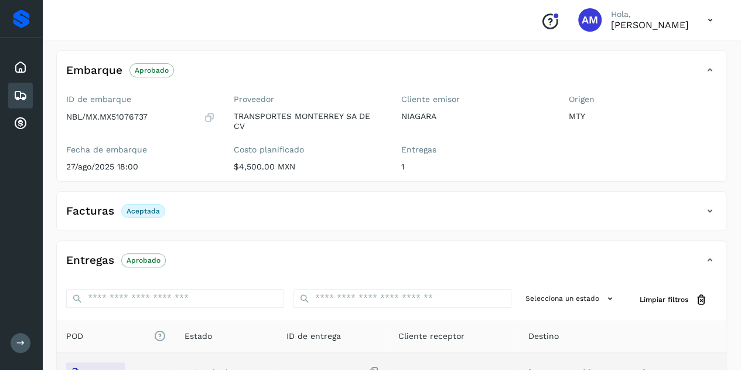
scroll to position [0, 0]
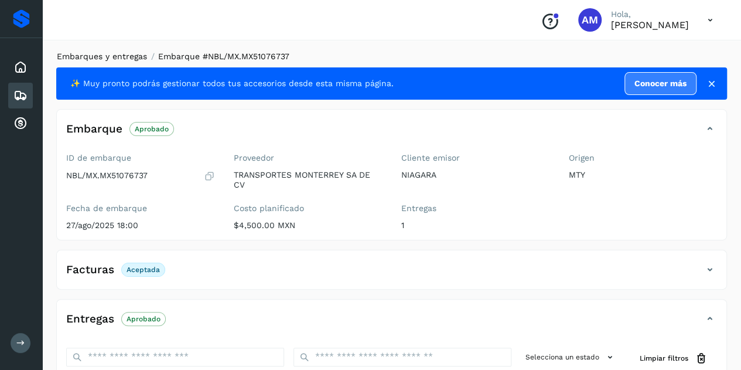
click at [131, 59] on link "Embarques y entregas" at bounding box center [102, 56] width 90 height 9
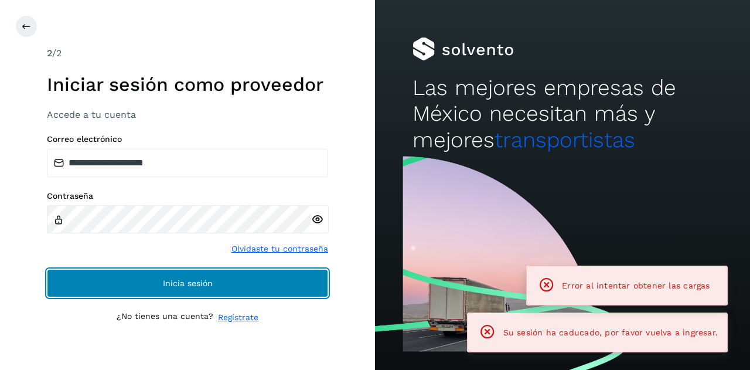
click at [158, 285] on button "Inicia sesión" at bounding box center [187, 283] width 281 height 28
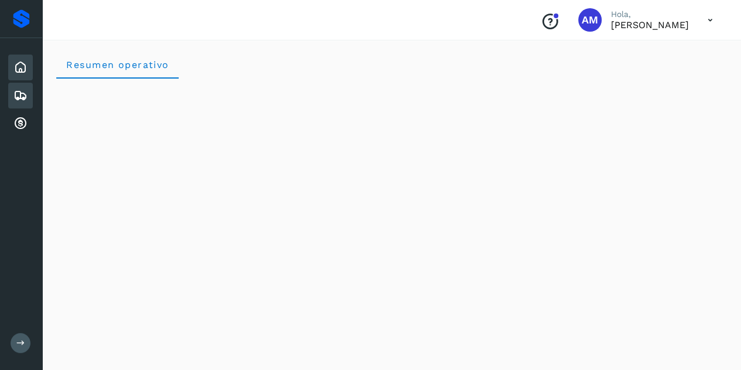
click at [25, 98] on icon at bounding box center [20, 95] width 14 height 14
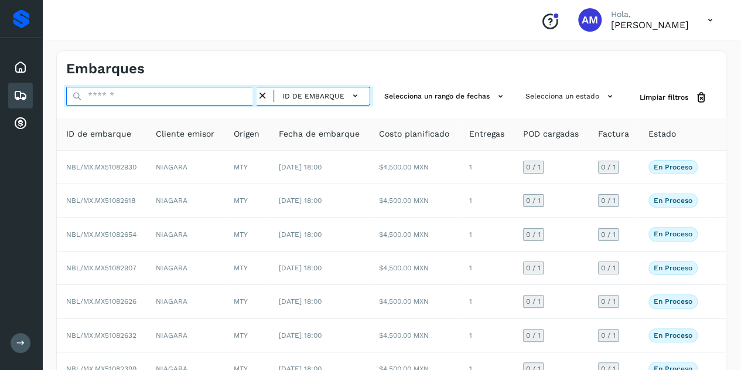
click at [92, 99] on input "text" at bounding box center [161, 96] width 190 height 19
paste input "**********"
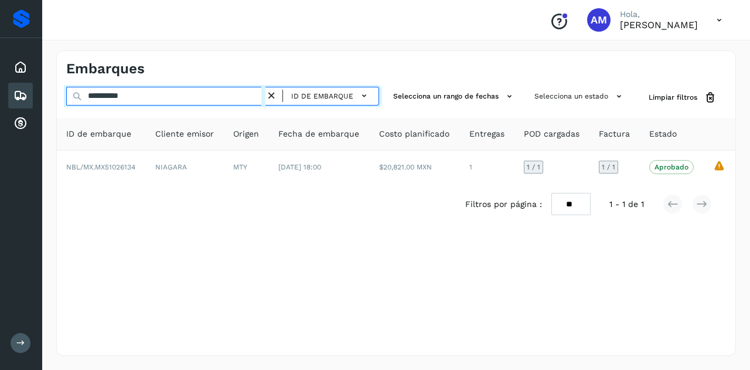
type input "**********"
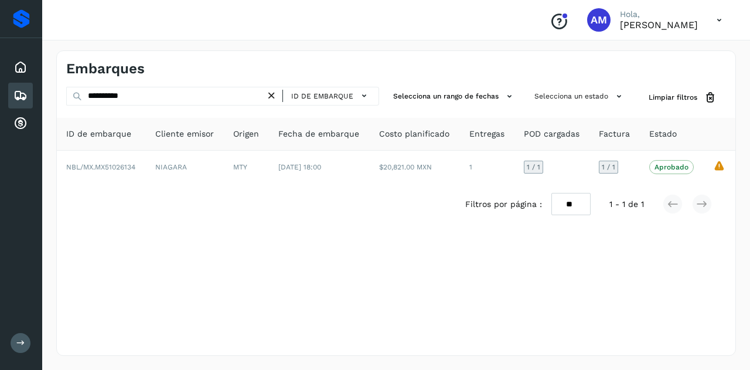
click at [274, 94] on icon at bounding box center [271, 96] width 12 height 12
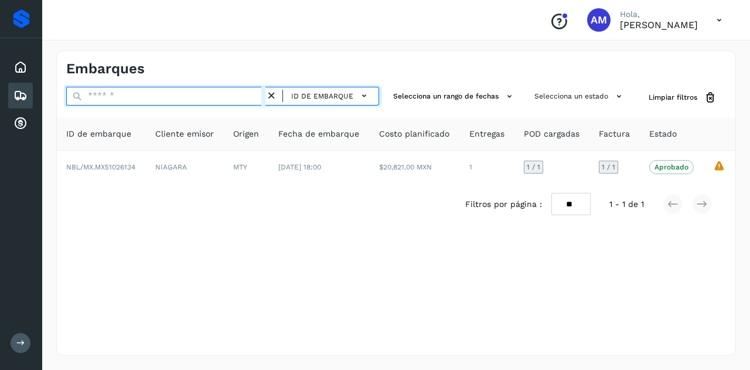
click at [239, 100] on input "text" at bounding box center [165, 96] width 199 height 19
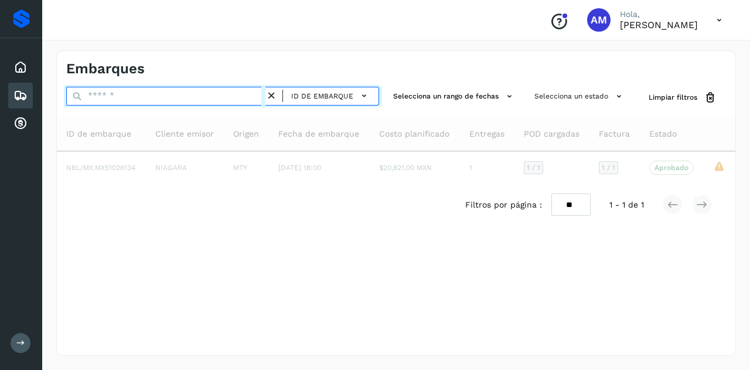
paste input "**********"
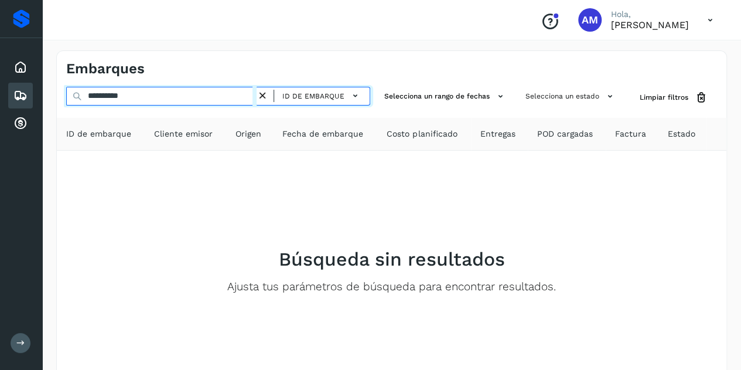
type input "**********"
